Goal: Information Seeking & Learning: Compare options

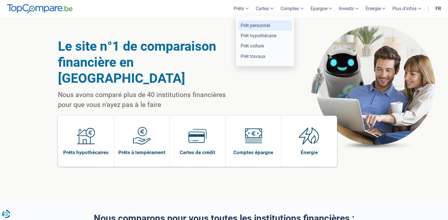
click at [249, 26] on link "Prêt personnel" at bounding box center [265, 25] width 54 height 10
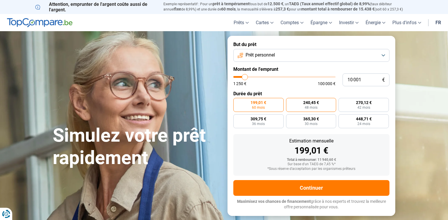
click at [311, 104] on span "240,45 €" at bounding box center [311, 102] width 16 height 4
click at [290, 102] on input "240,45 € 48 mois" at bounding box center [288, 100] width 4 height 4
radio input "true"
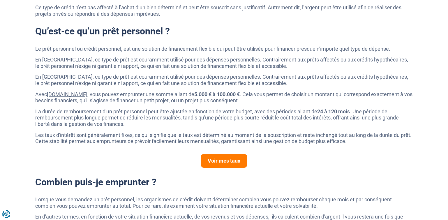
scroll to position [350, 0]
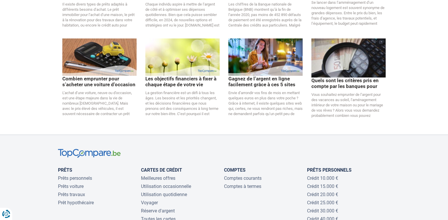
scroll to position [1165, 0]
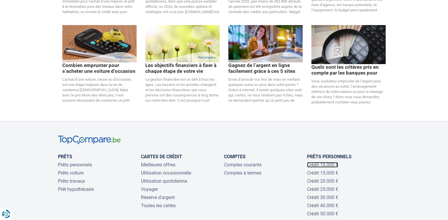
click at [328, 162] on link "Crédit 10.000 €" at bounding box center [322, 165] width 31 height 6
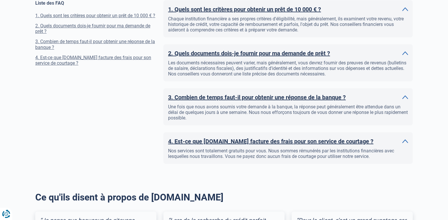
scroll to position [583, 0]
